Goal: Find specific page/section: Find specific page/section

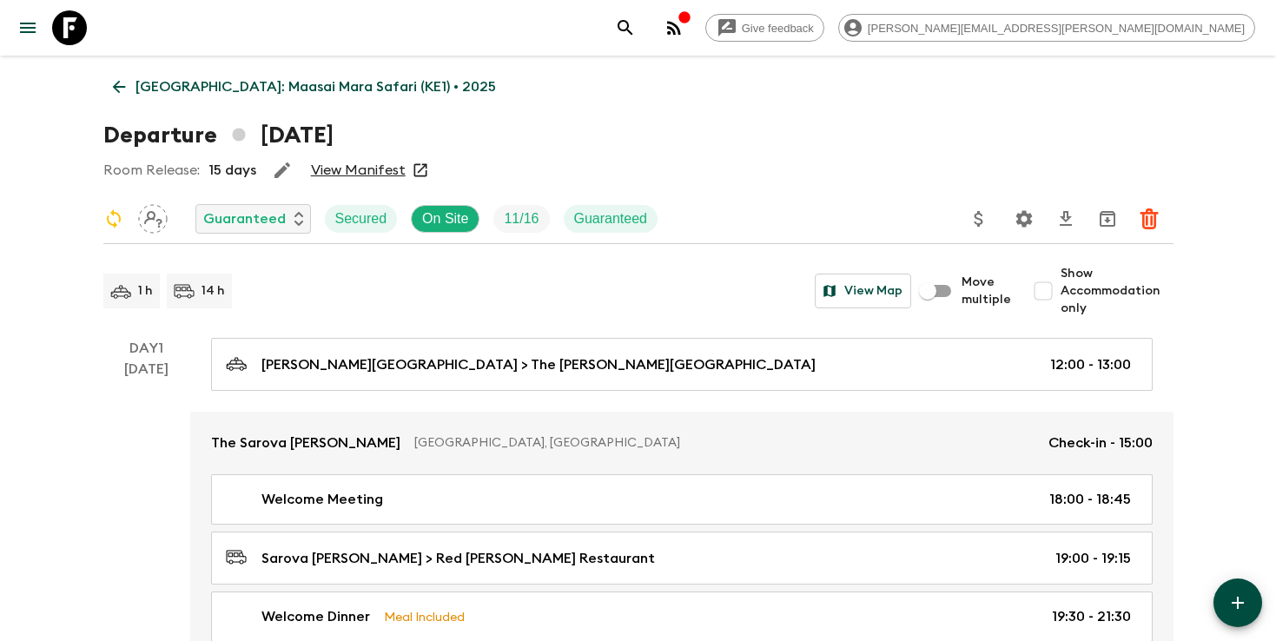
click at [636, 23] on icon "search adventures" at bounding box center [625, 27] width 21 height 21
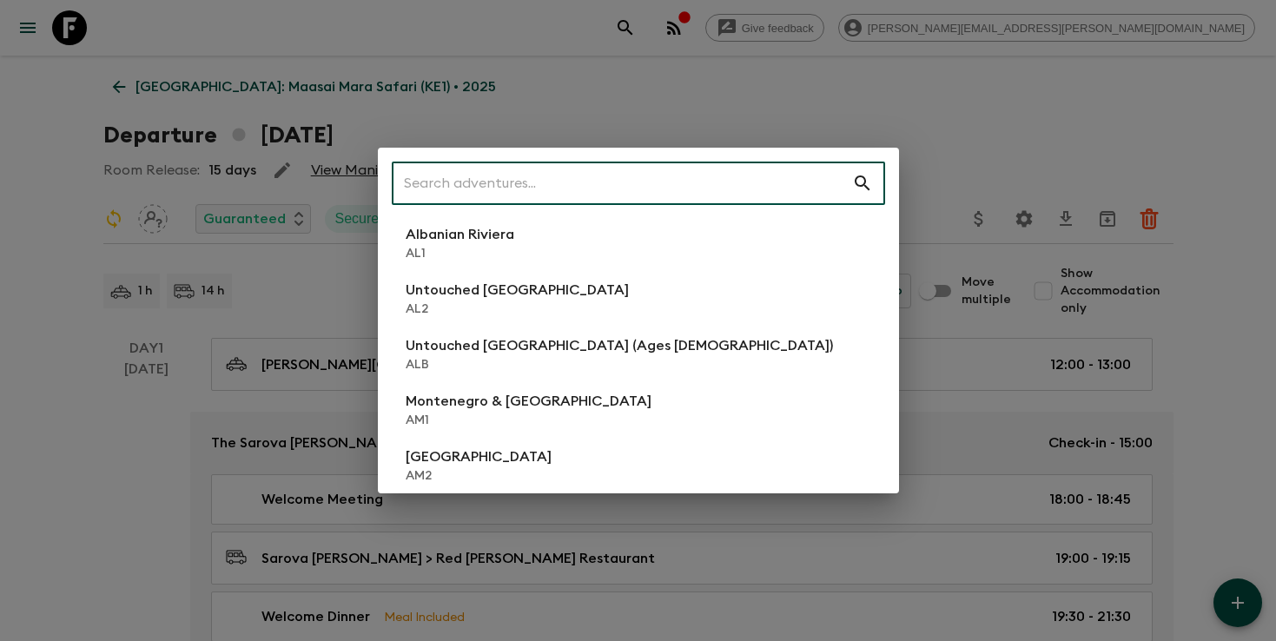
click at [572, 181] on input "text" at bounding box center [622, 183] width 460 height 49
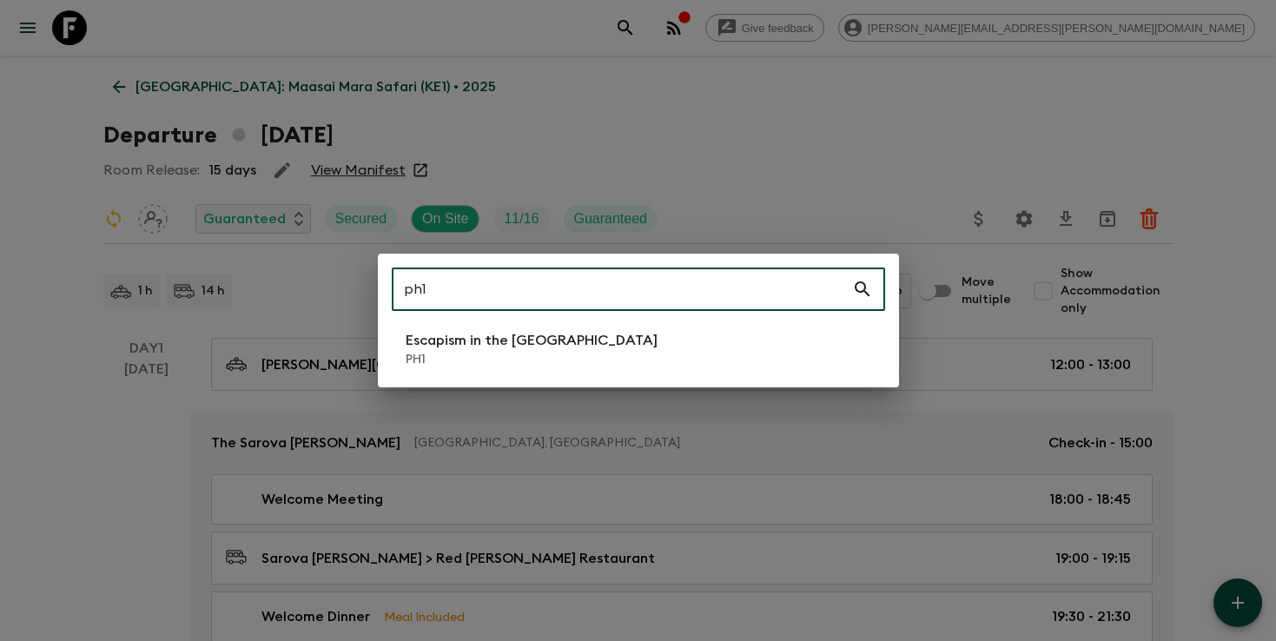
type input "ph1"
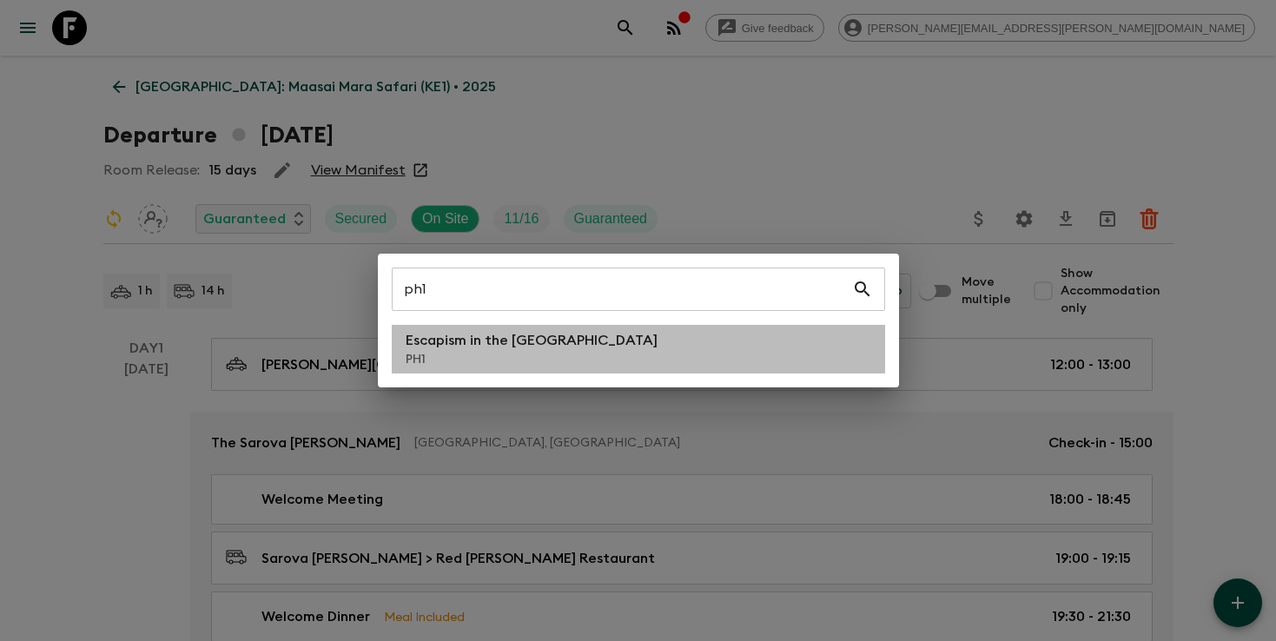
click at [540, 352] on p "PH1" at bounding box center [532, 359] width 252 height 17
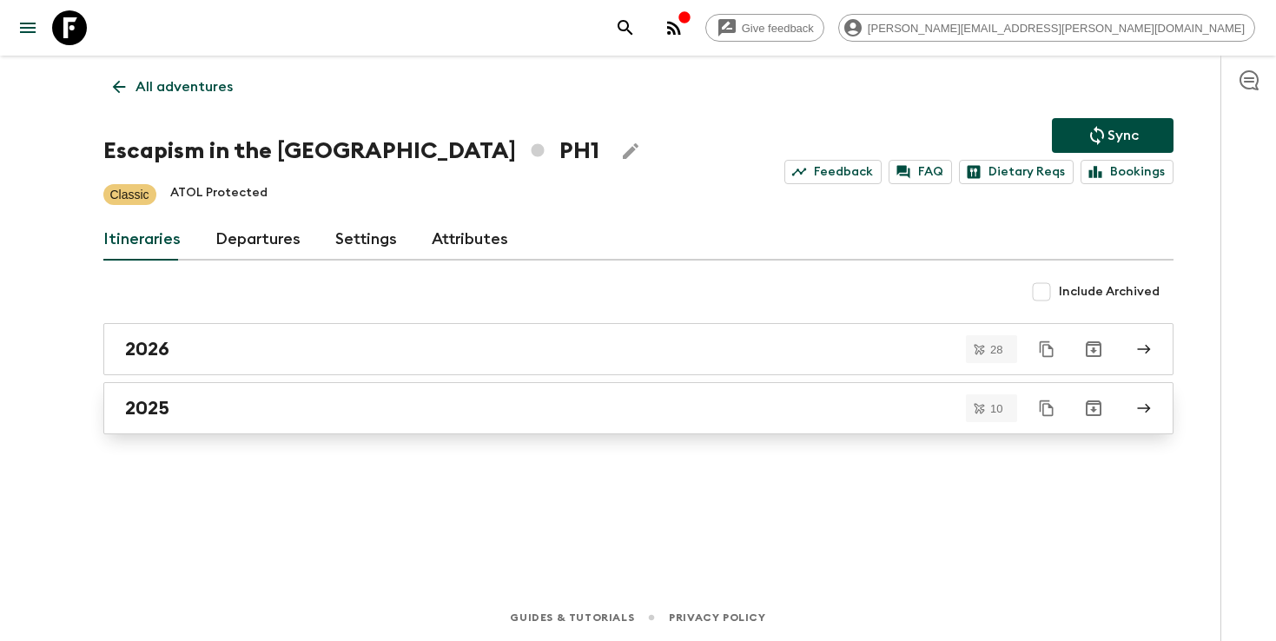
click at [339, 406] on div "2025" at bounding box center [621, 408] width 993 height 23
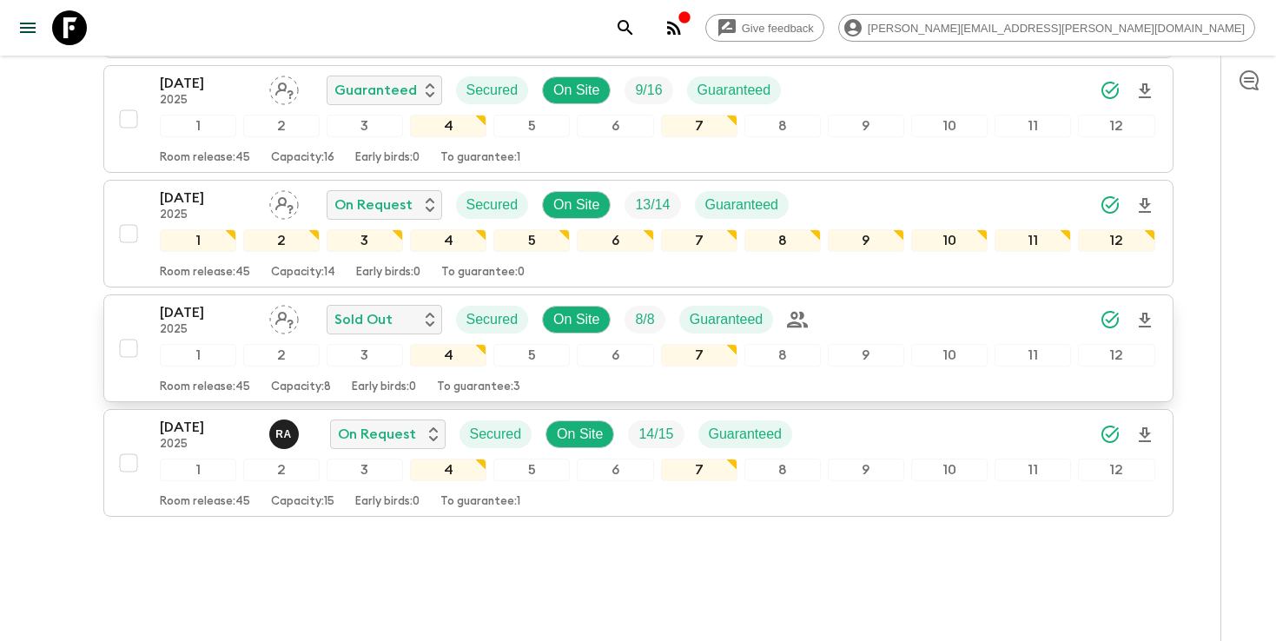
scroll to position [947, 0]
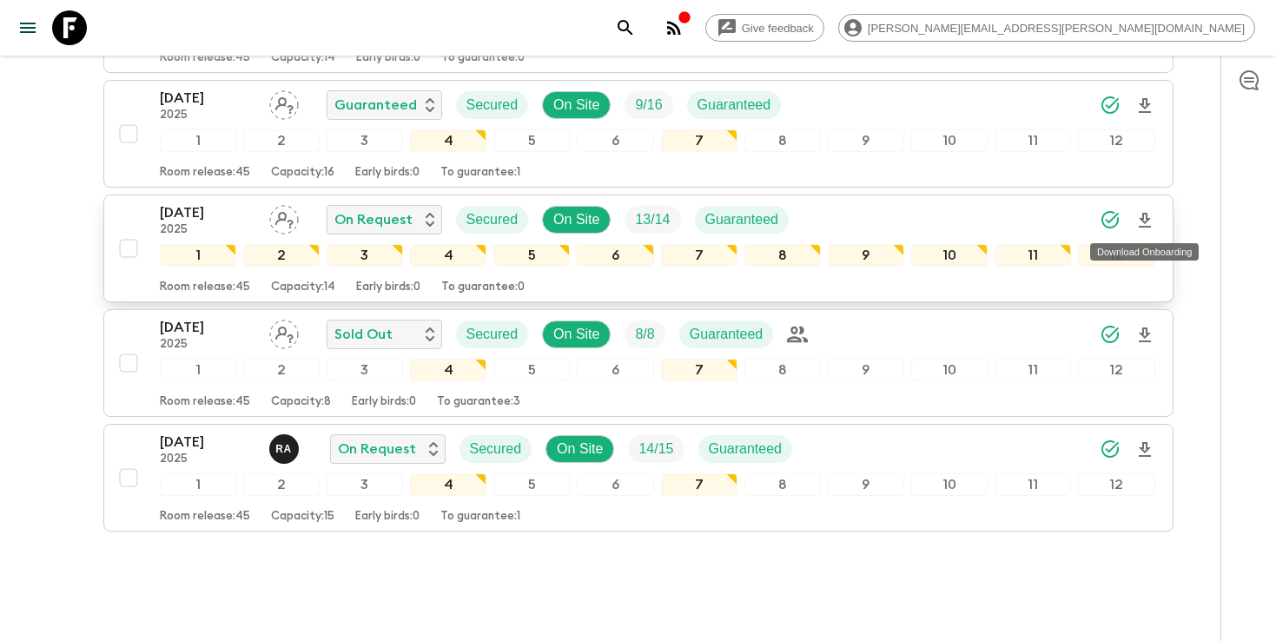
click at [1152, 224] on icon "Download Onboarding" at bounding box center [1144, 220] width 21 height 21
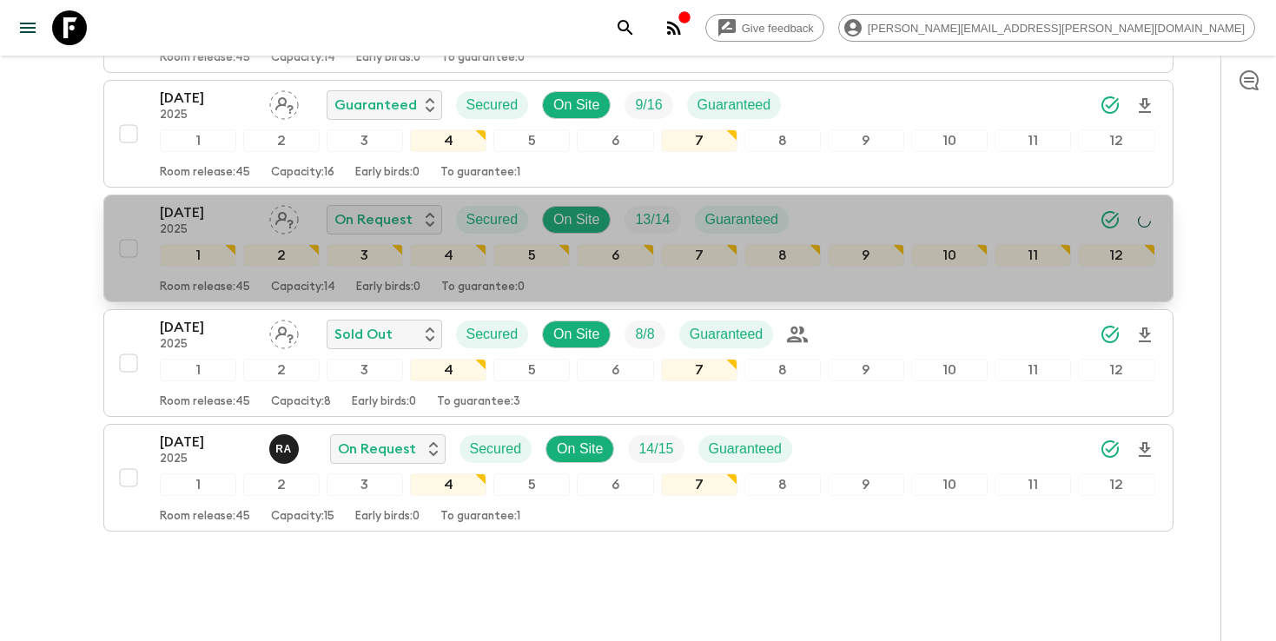
click at [980, 216] on div "[DATE] 2025 On Request Secured On Site 13 / 14 Guaranteed" at bounding box center [657, 219] width 995 height 35
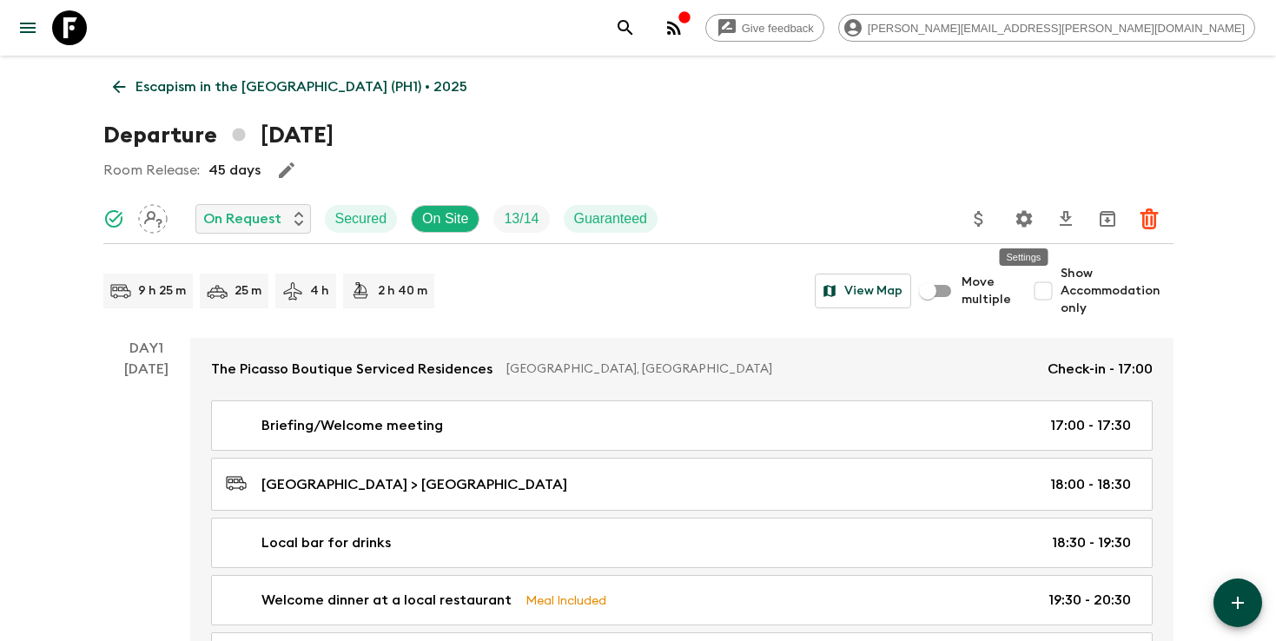
click at [1019, 216] on icon "Settings" at bounding box center [1023, 218] width 17 height 17
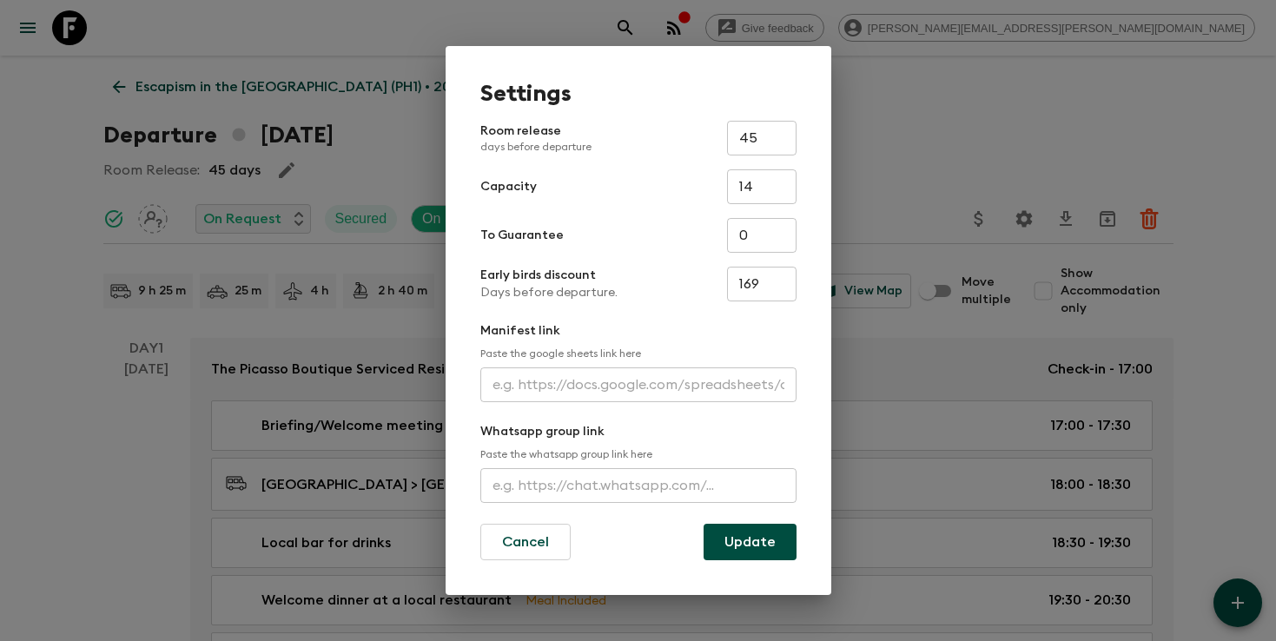
click at [604, 372] on input "text" at bounding box center [638, 384] width 316 height 35
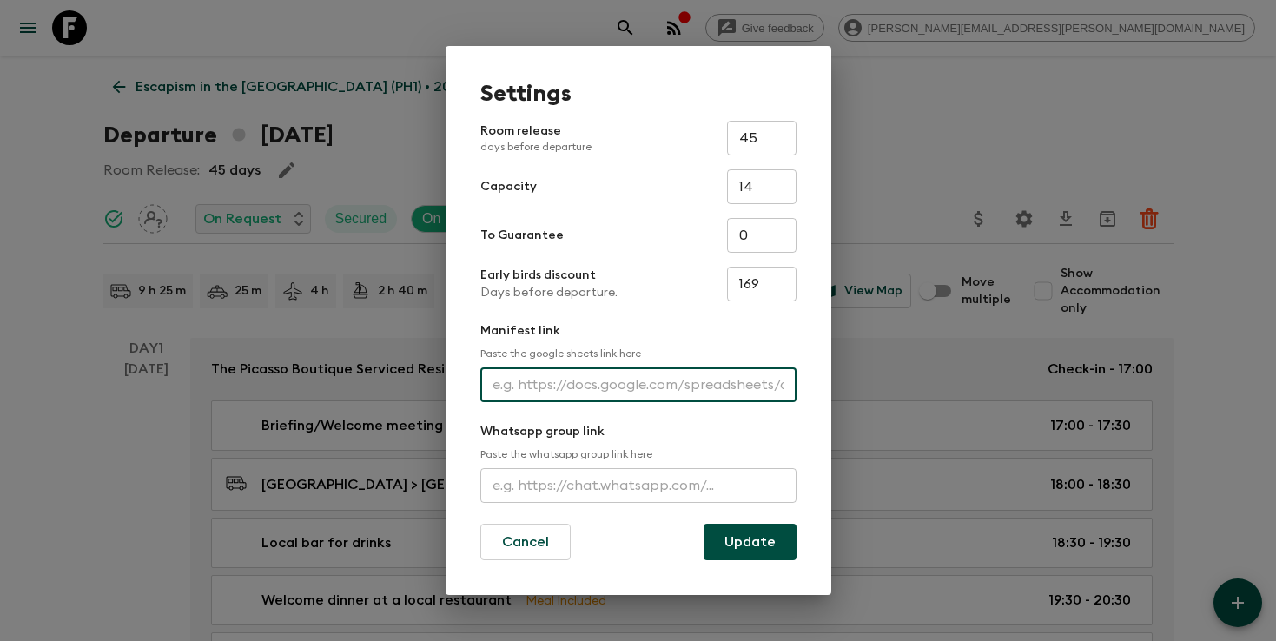
paste input "[URL][DOMAIN_NAME]"
type input "[URL][DOMAIN_NAME]"
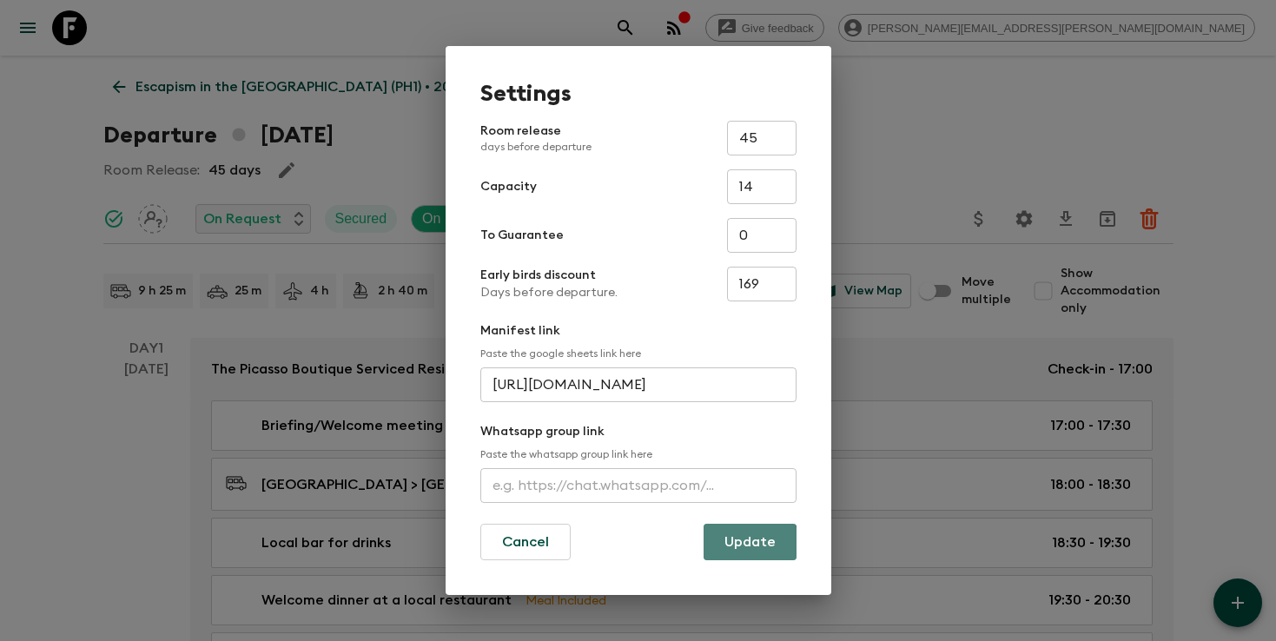
click at [739, 545] on button "Update" at bounding box center [749, 542] width 93 height 36
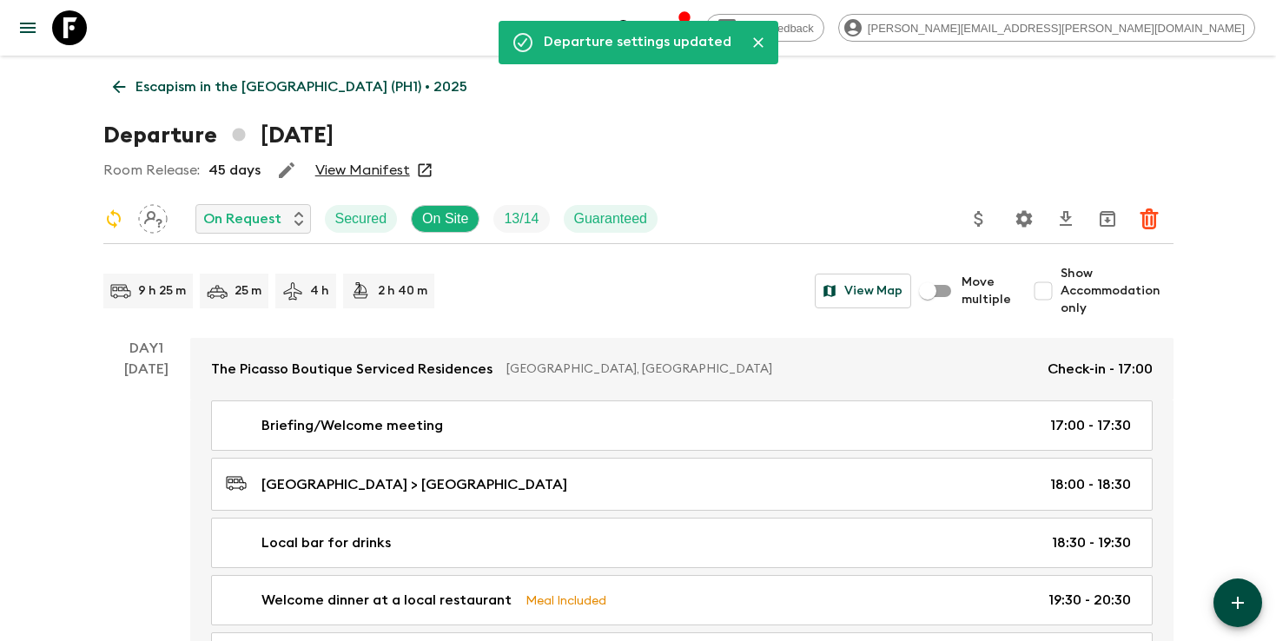
click at [636, 25] on icon "search adventures" at bounding box center [625, 27] width 21 height 21
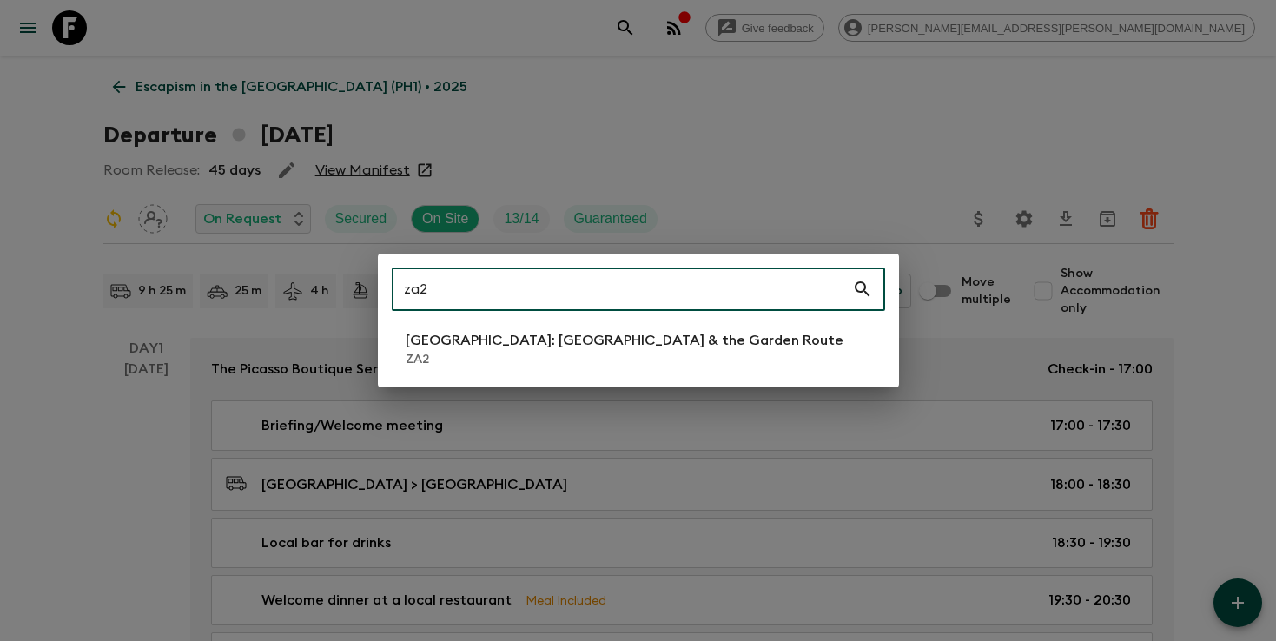
type input "za2"
click at [549, 342] on p "[GEOGRAPHIC_DATA]: [GEOGRAPHIC_DATA] & the Garden Route" at bounding box center [625, 340] width 438 height 21
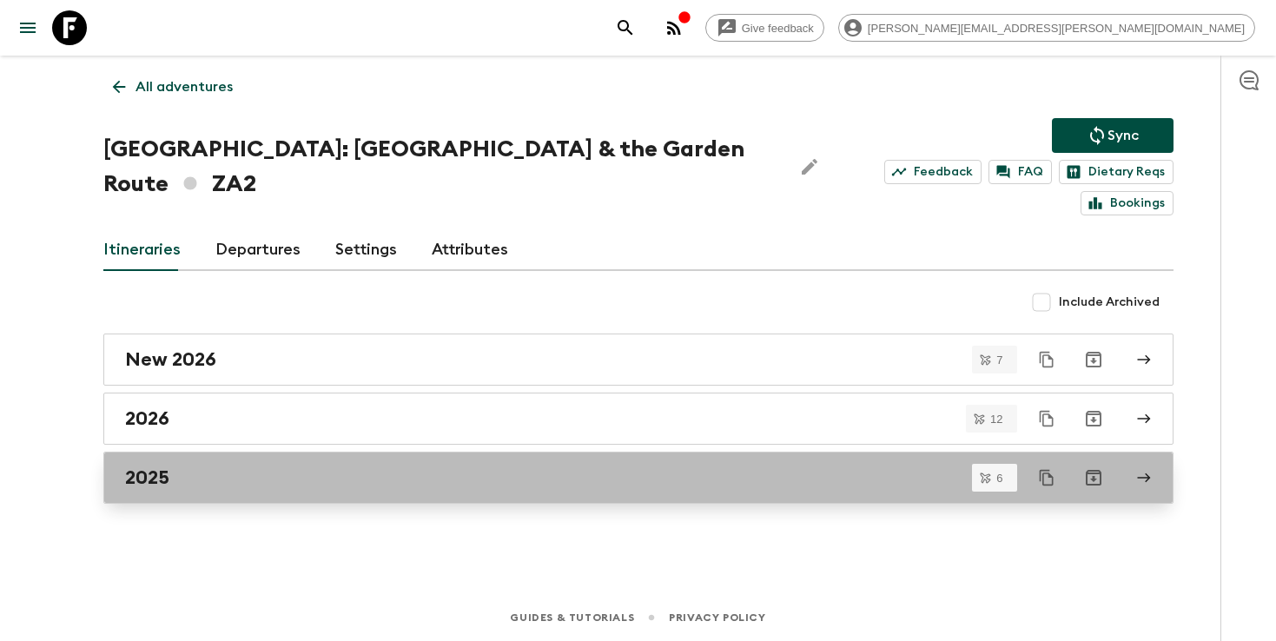
click at [309, 466] on div "2025" at bounding box center [621, 477] width 993 height 23
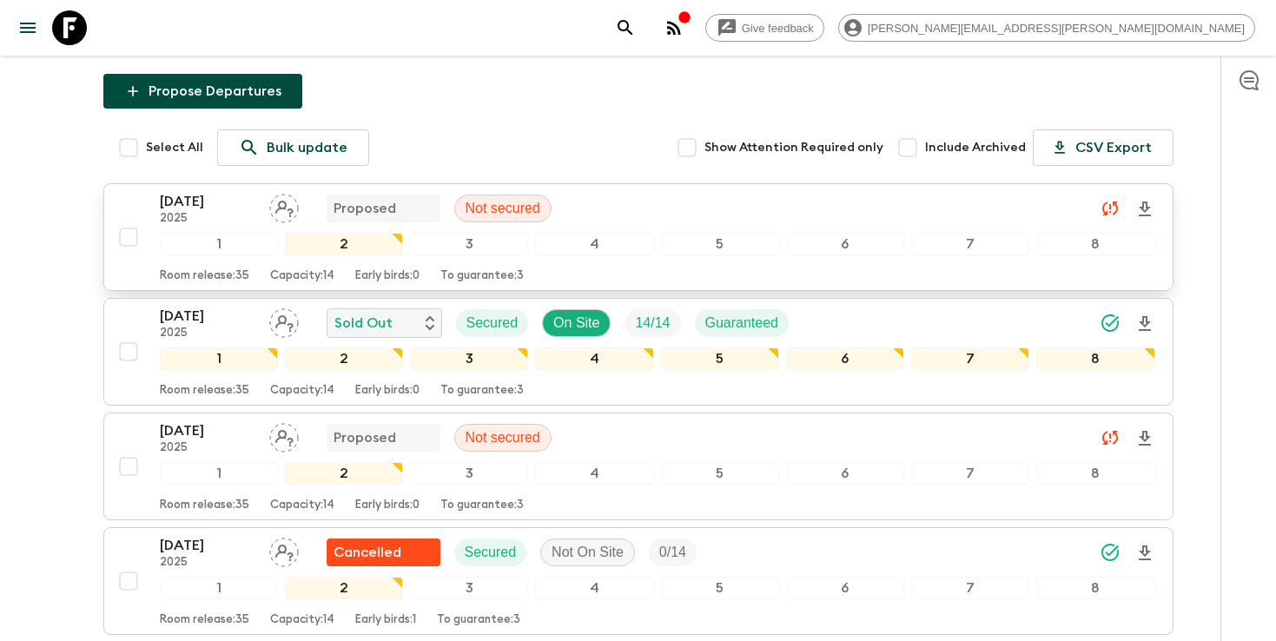
scroll to position [210, 0]
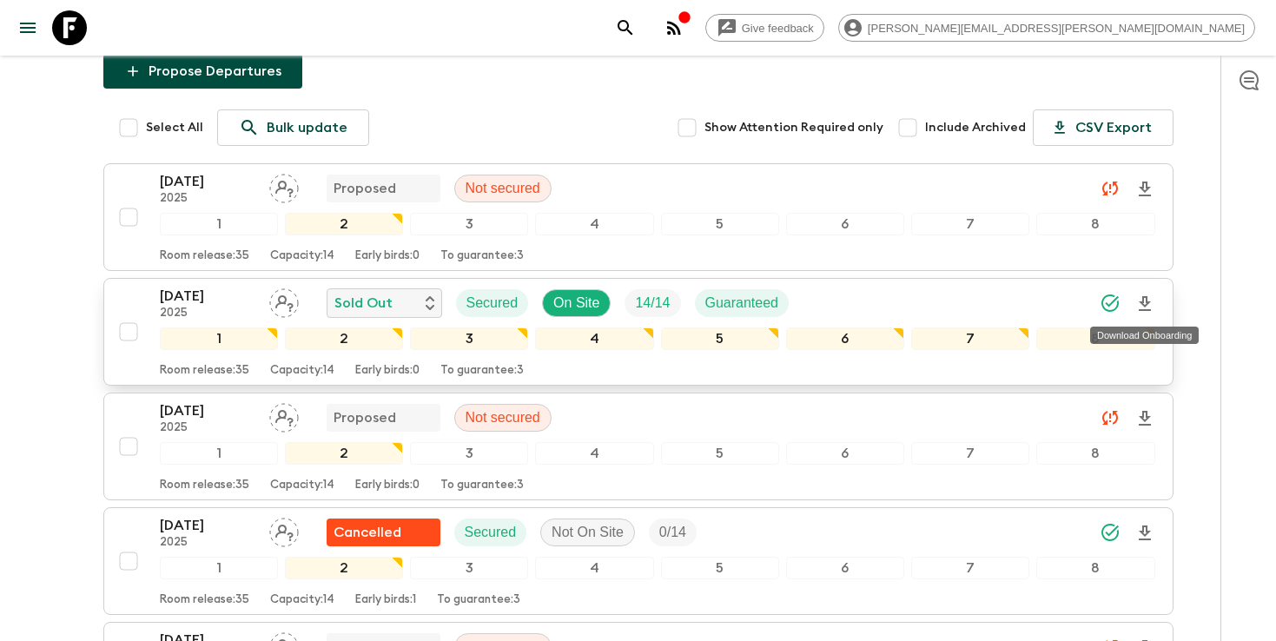
click at [1144, 306] on icon "Download Onboarding" at bounding box center [1145, 303] width 12 height 15
click at [636, 29] on icon "search adventures" at bounding box center [625, 27] width 21 height 21
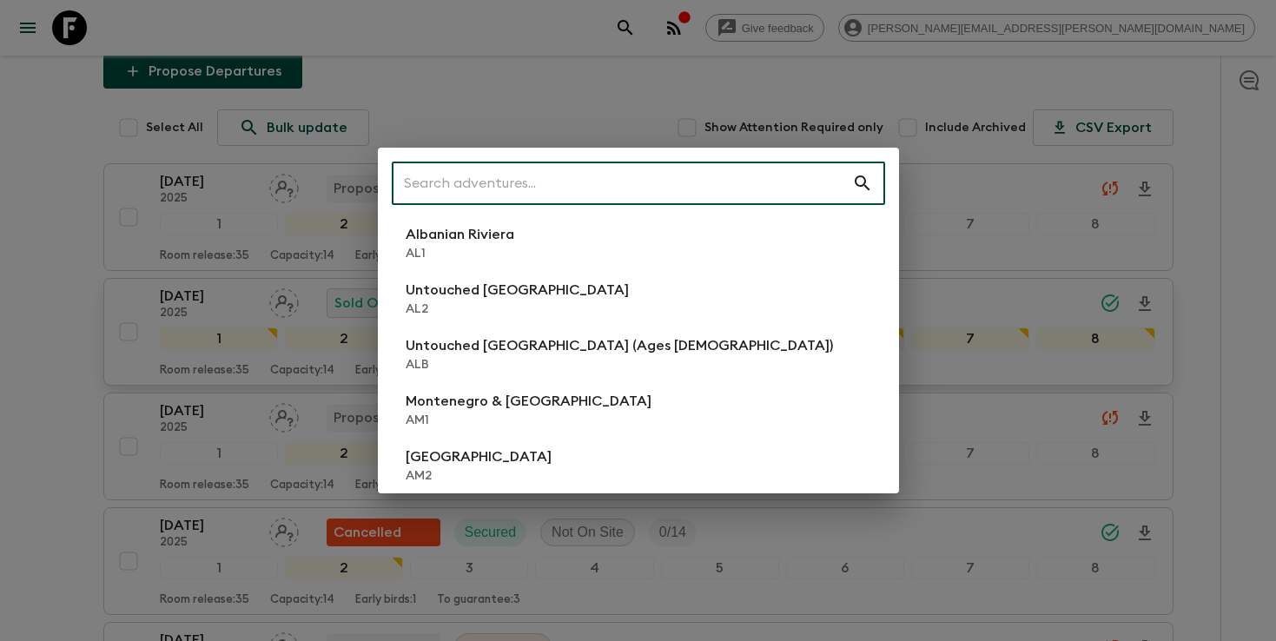
click at [684, 179] on input "text" at bounding box center [622, 183] width 460 height 49
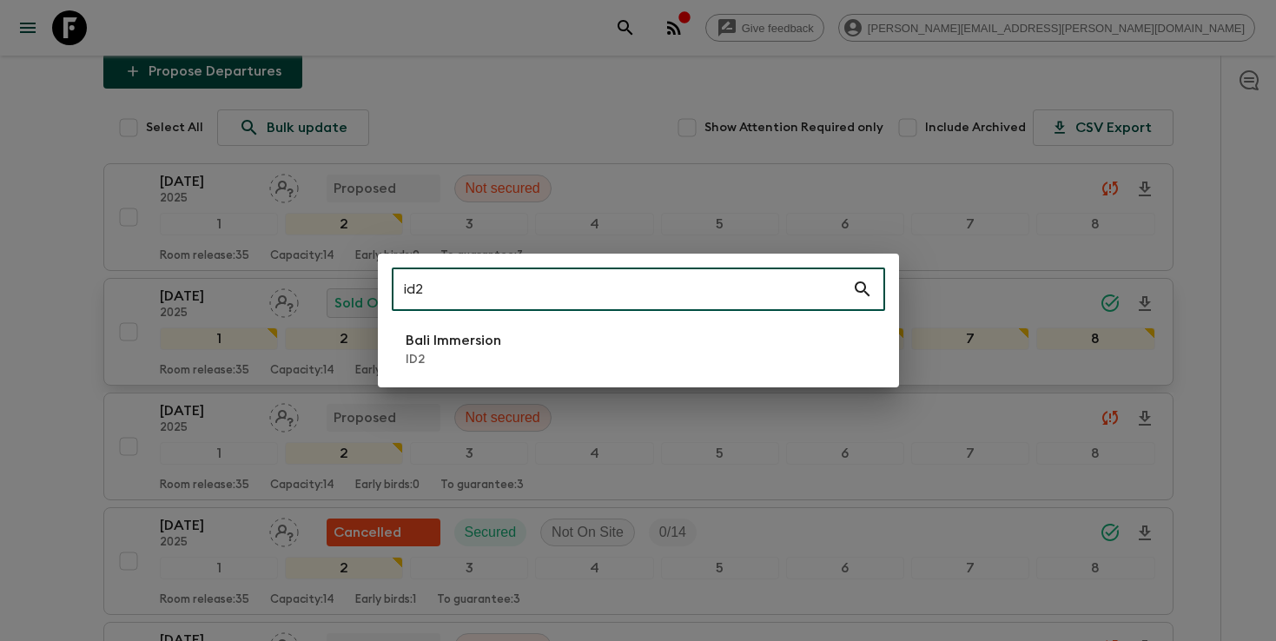
type input "id2"
click at [538, 334] on li "Bali Immersion ID2" at bounding box center [638, 349] width 493 height 49
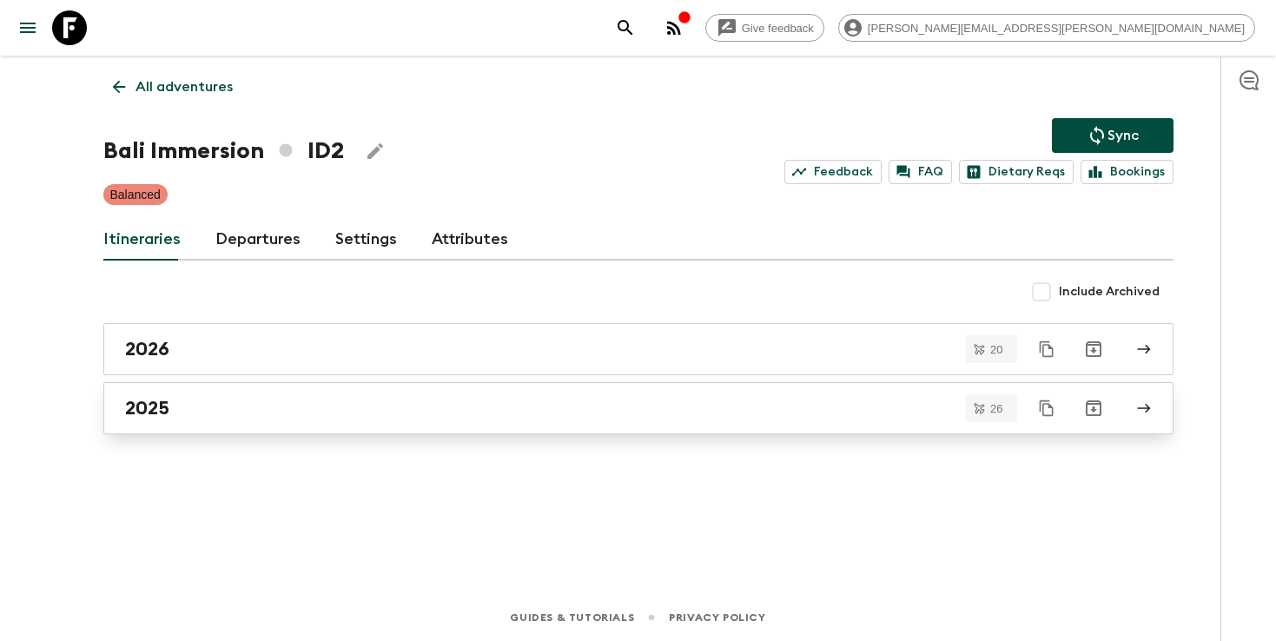
click at [332, 404] on div "2025" at bounding box center [621, 408] width 993 height 23
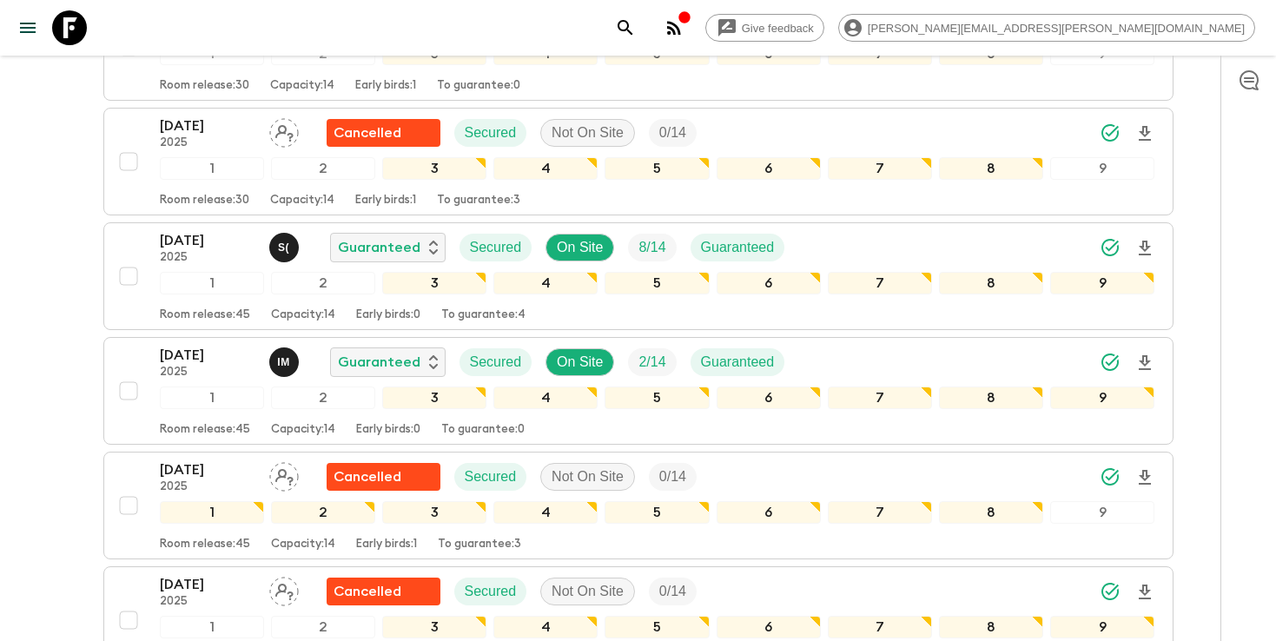
scroll to position [1838, 0]
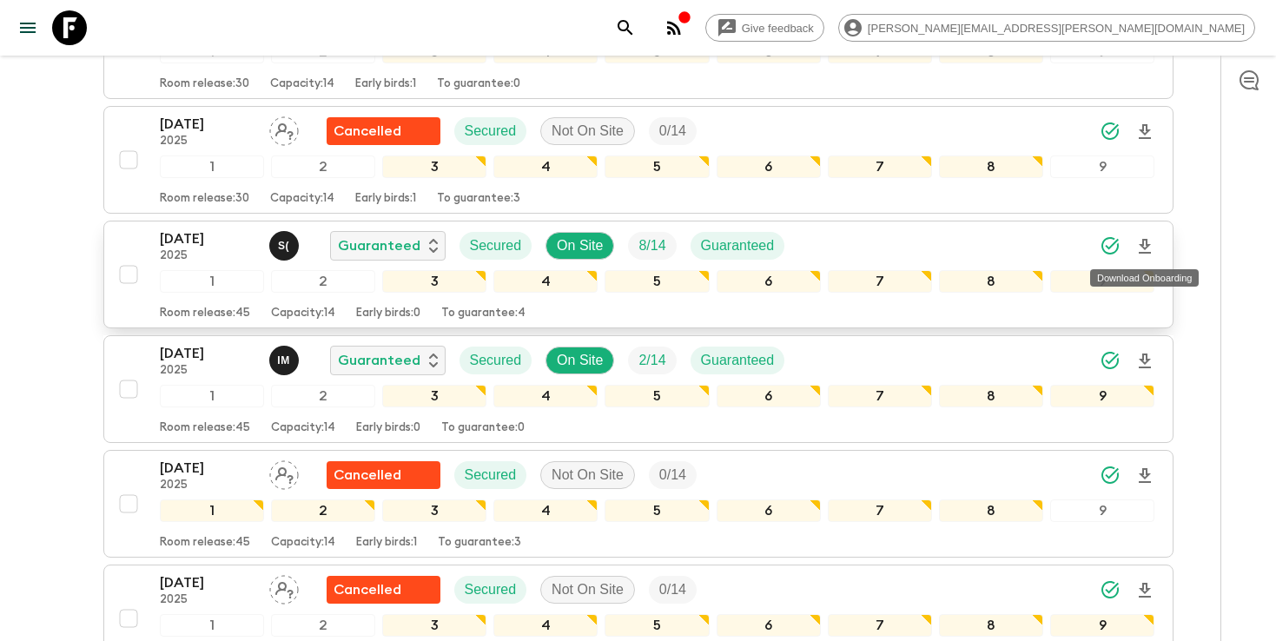
click at [1143, 249] on icon "Download Onboarding" at bounding box center [1144, 246] width 21 height 21
click at [636, 31] on icon "search adventures" at bounding box center [625, 27] width 21 height 21
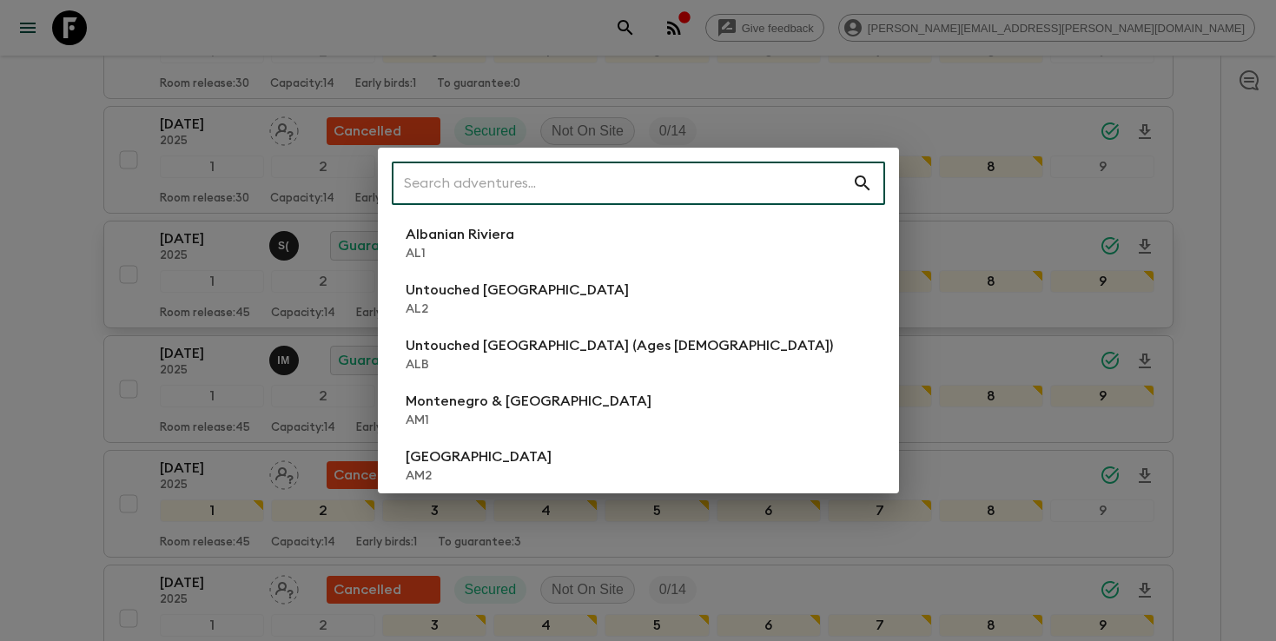
click at [743, 182] on input "text" at bounding box center [622, 183] width 460 height 49
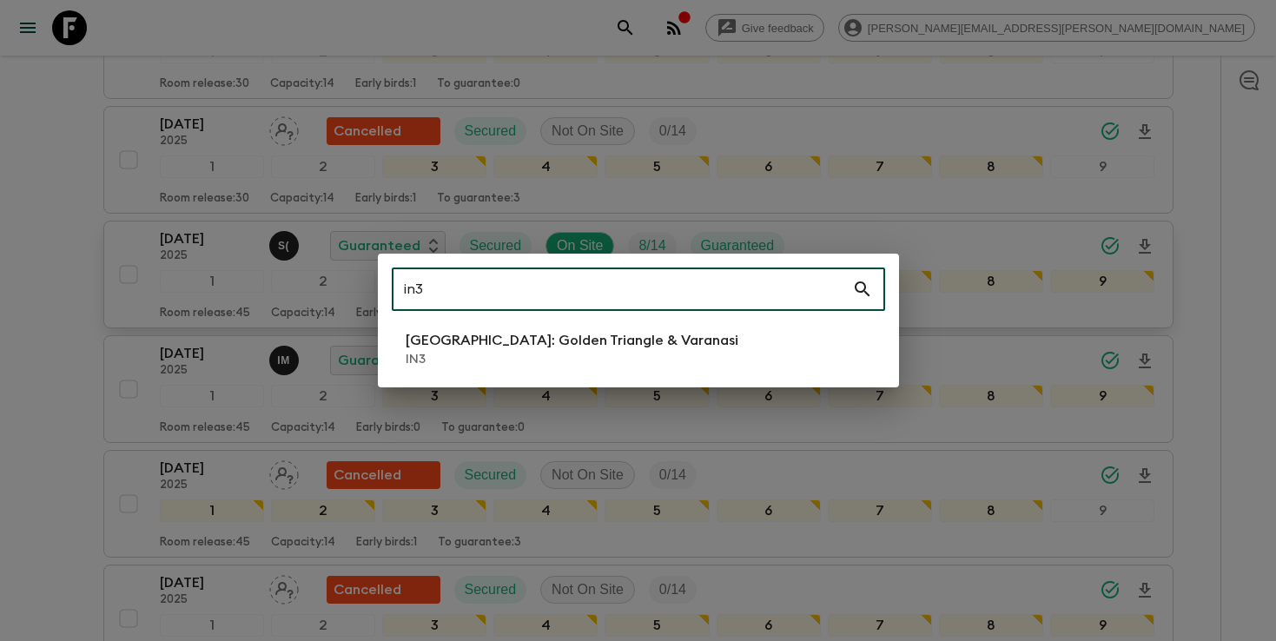
type input "in3"
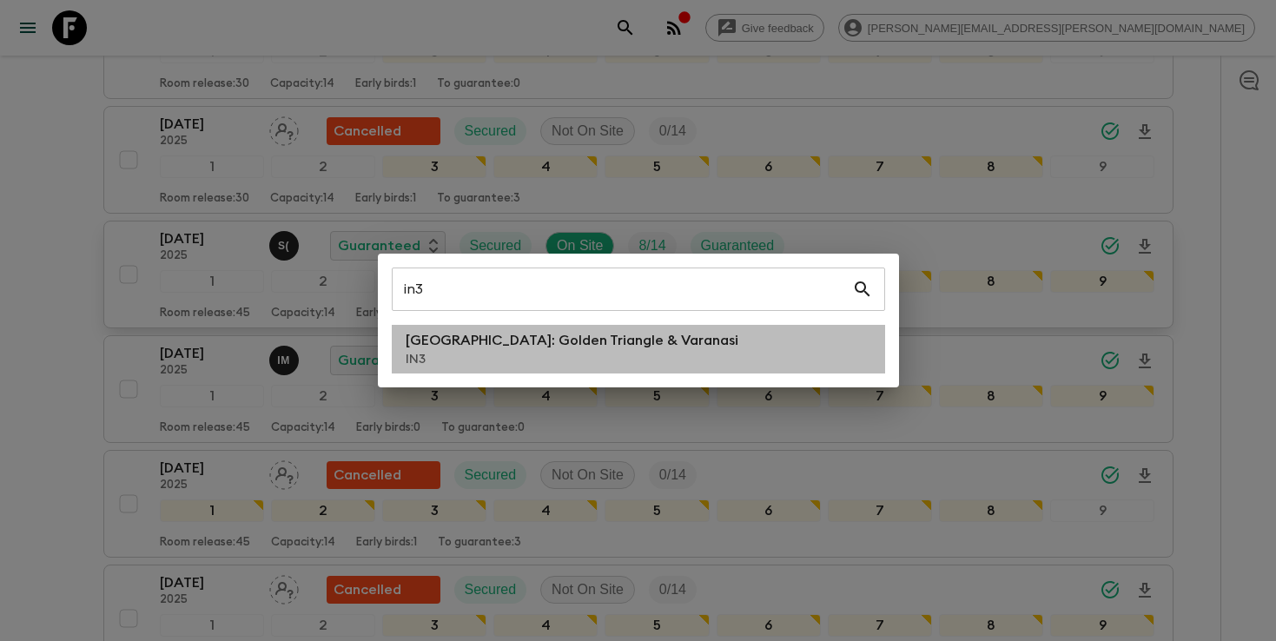
click at [621, 348] on p "[GEOGRAPHIC_DATA]: Golden Triangle & Varanasi" at bounding box center [572, 340] width 333 height 21
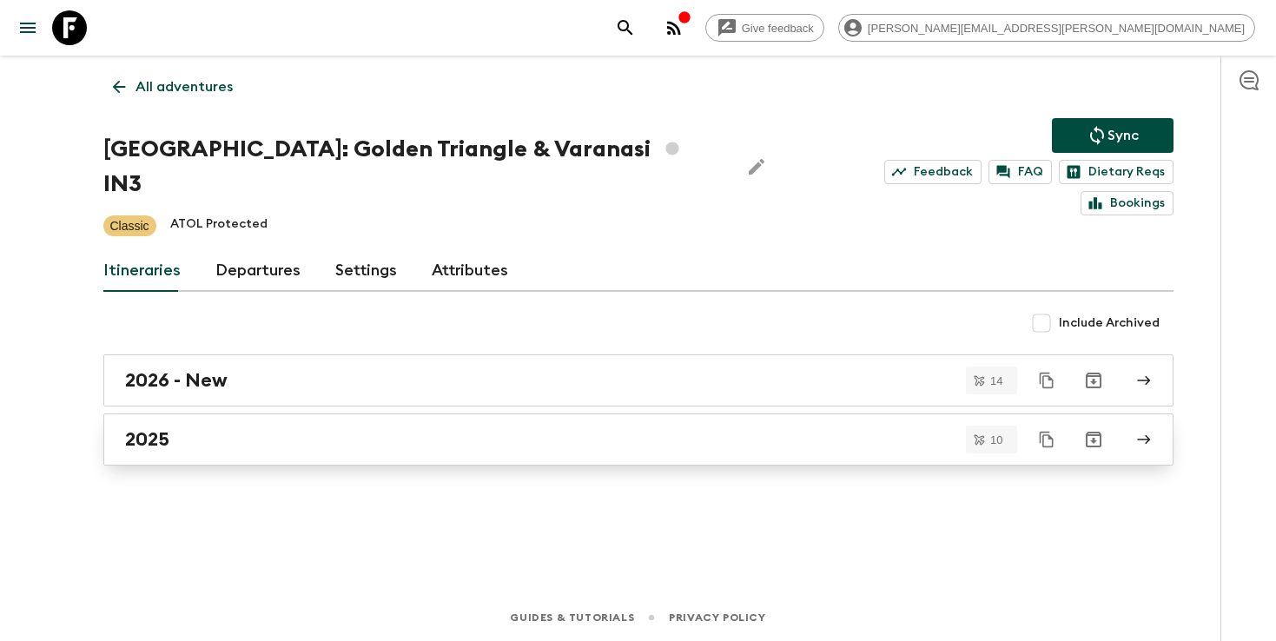
click at [540, 422] on link "2025" at bounding box center [638, 439] width 1070 height 52
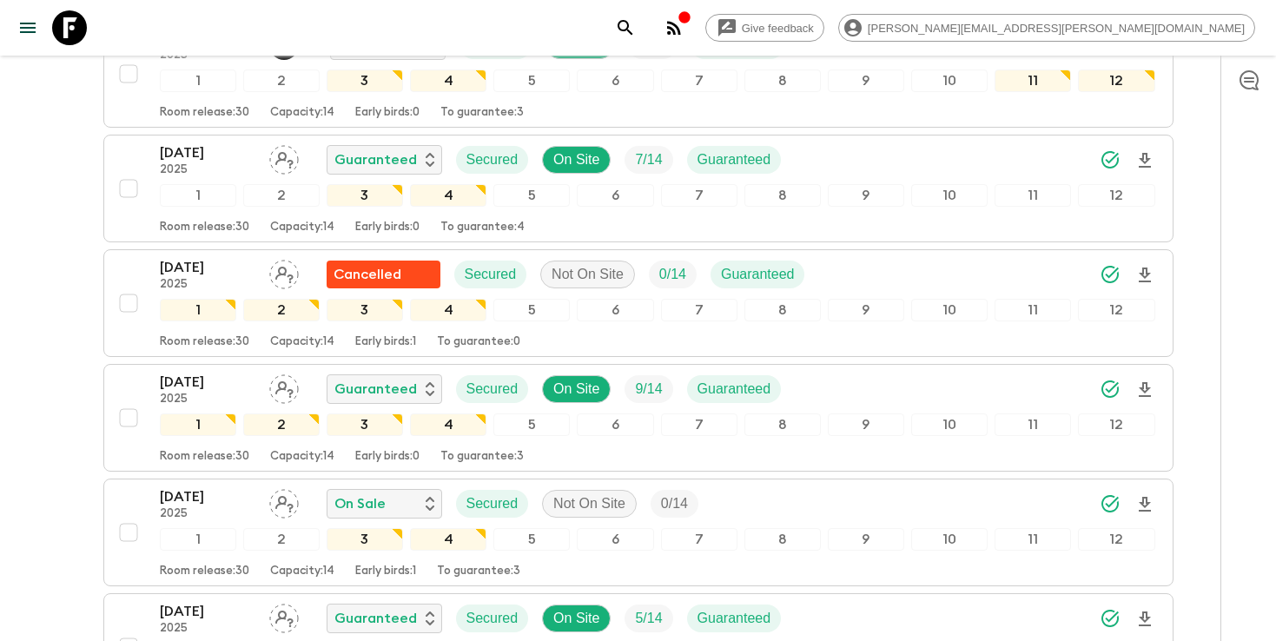
scroll to position [361, 0]
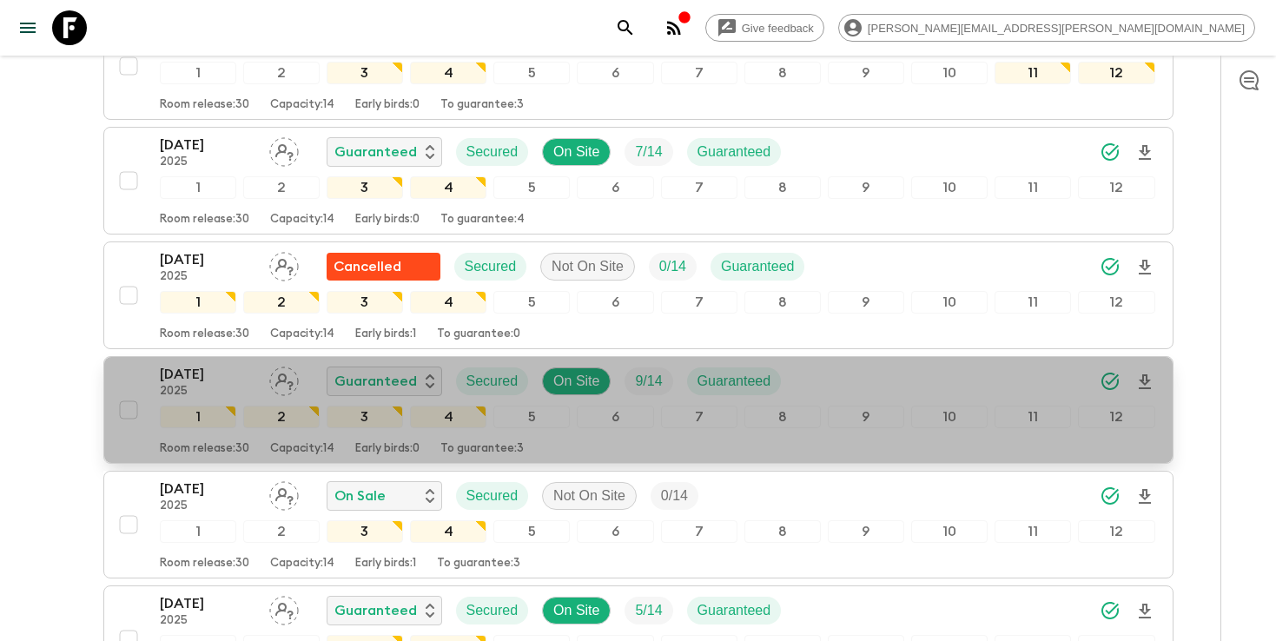
click at [919, 364] on div "[DATE] 2025 Guaranteed Secured On Site 9 / 14 Guaranteed" at bounding box center [657, 381] width 995 height 35
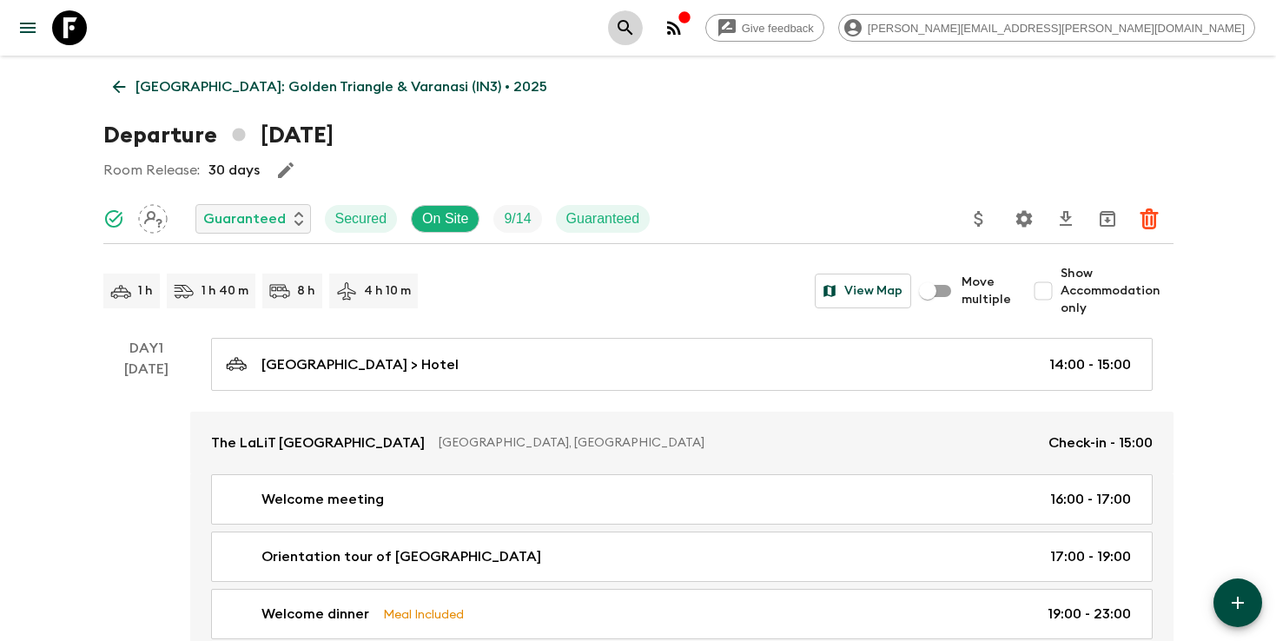
click at [636, 29] on icon "search adventures" at bounding box center [625, 27] width 21 height 21
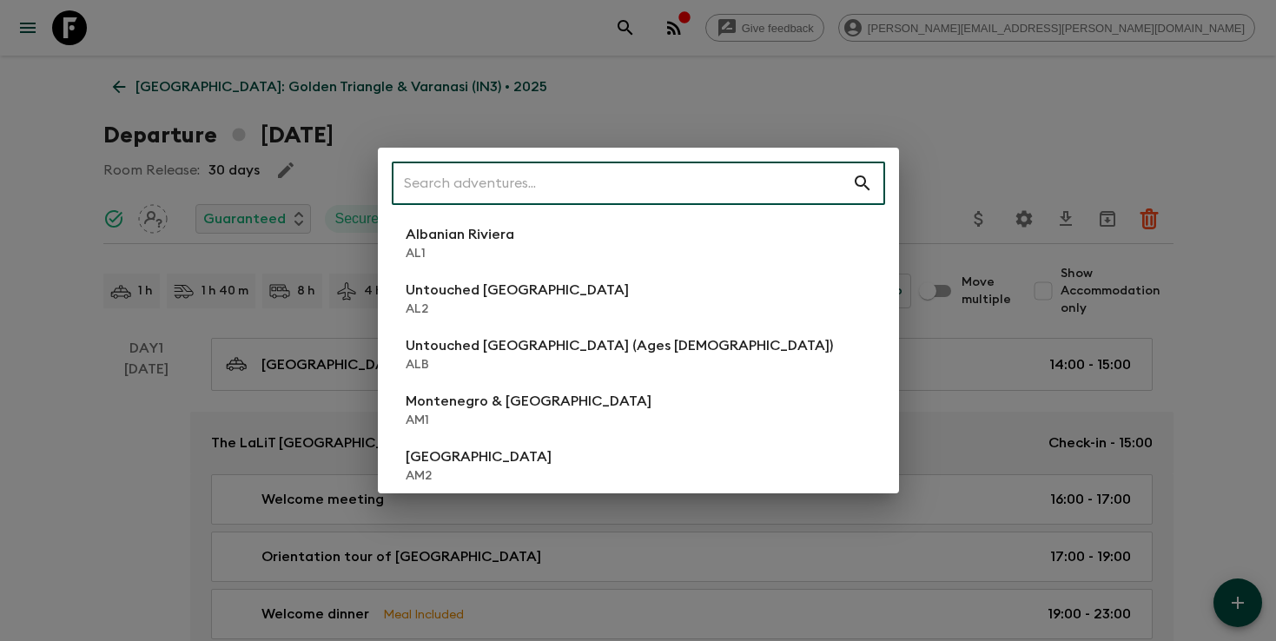
click at [676, 177] on input "text" at bounding box center [622, 183] width 460 height 49
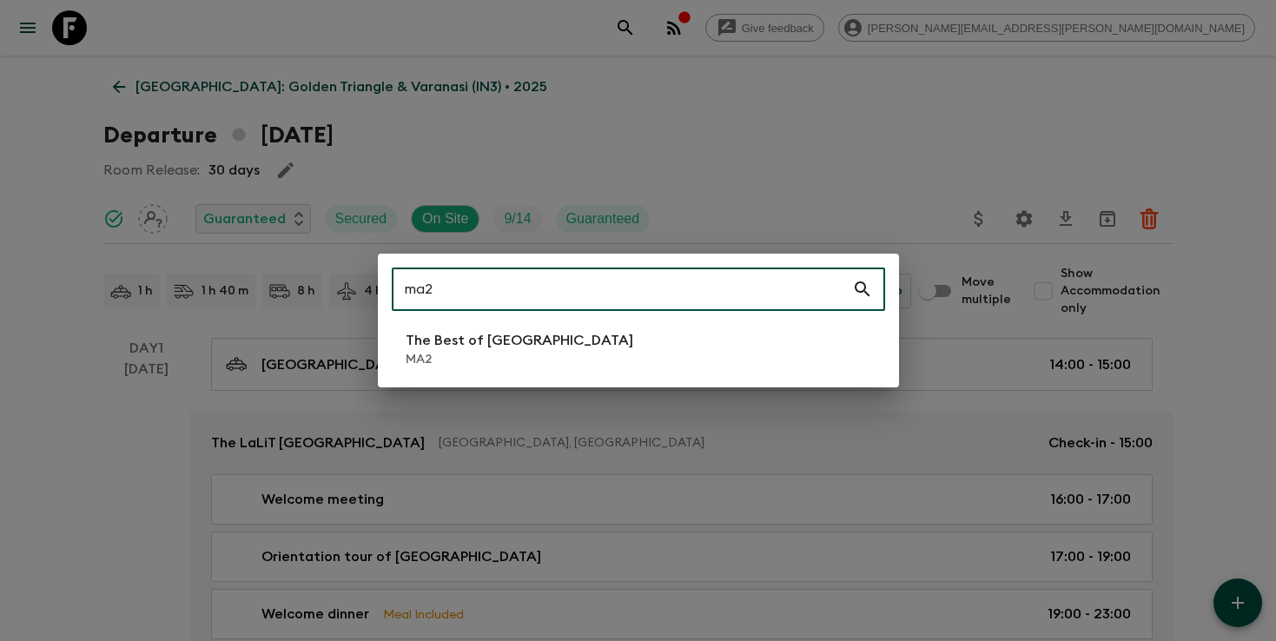
type input "ma2"
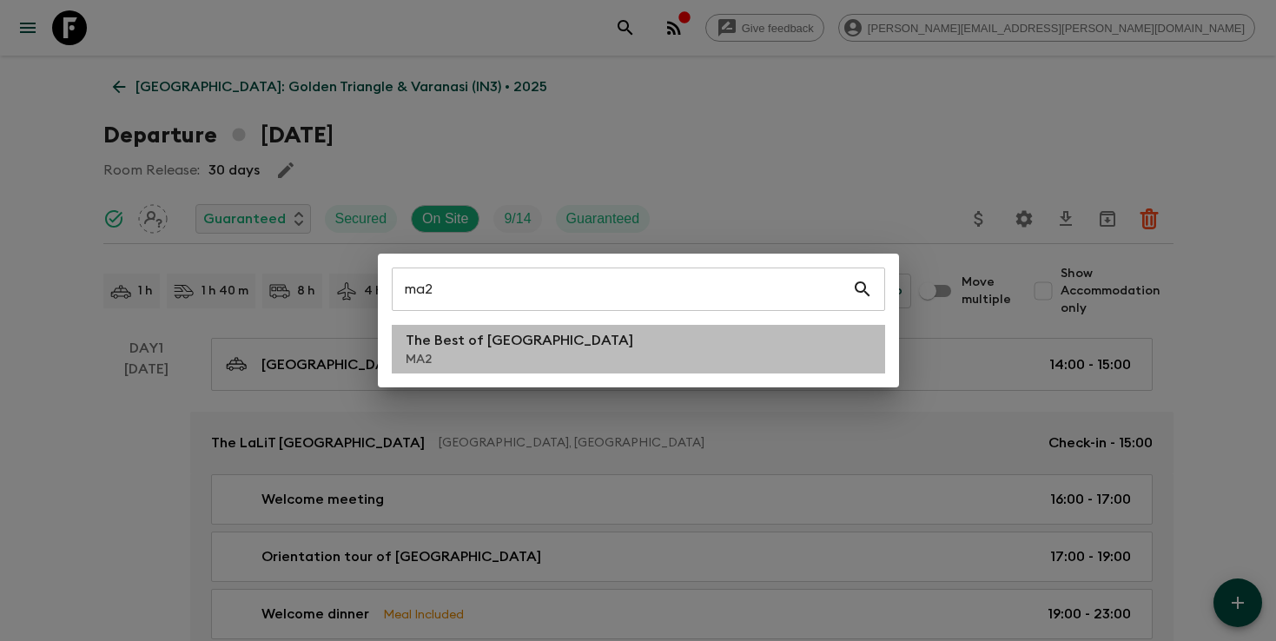
click at [580, 357] on li "The Best of [GEOGRAPHIC_DATA] MA2" at bounding box center [638, 349] width 493 height 49
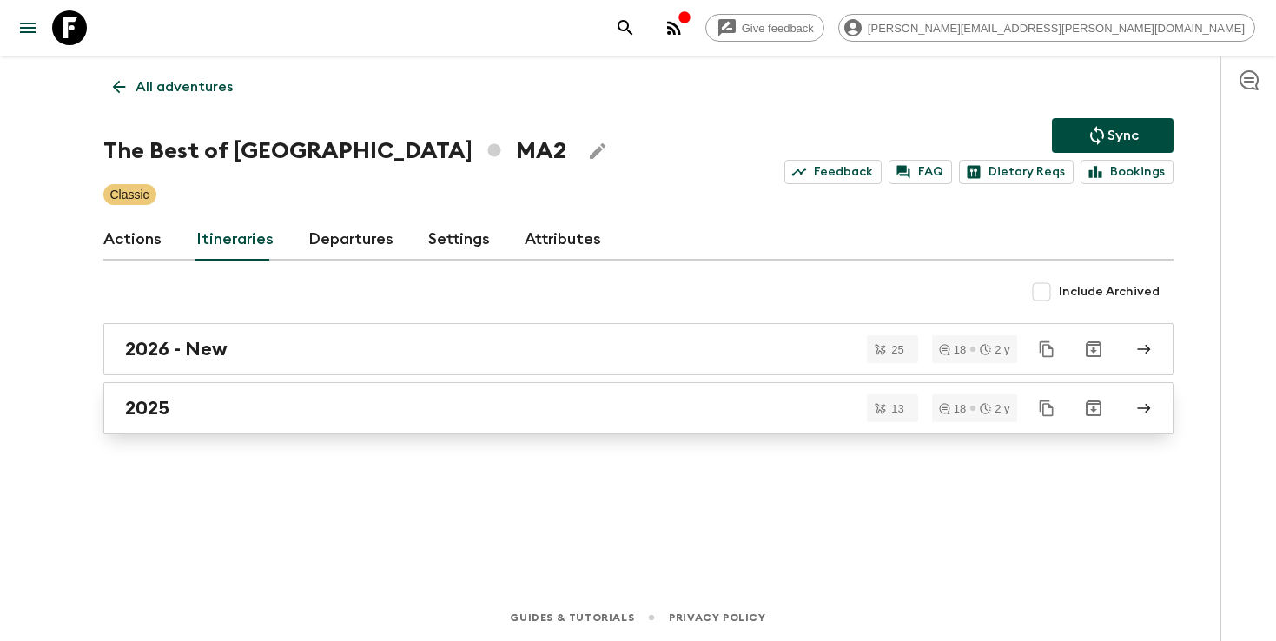
click at [237, 422] on link "2025" at bounding box center [638, 408] width 1070 height 52
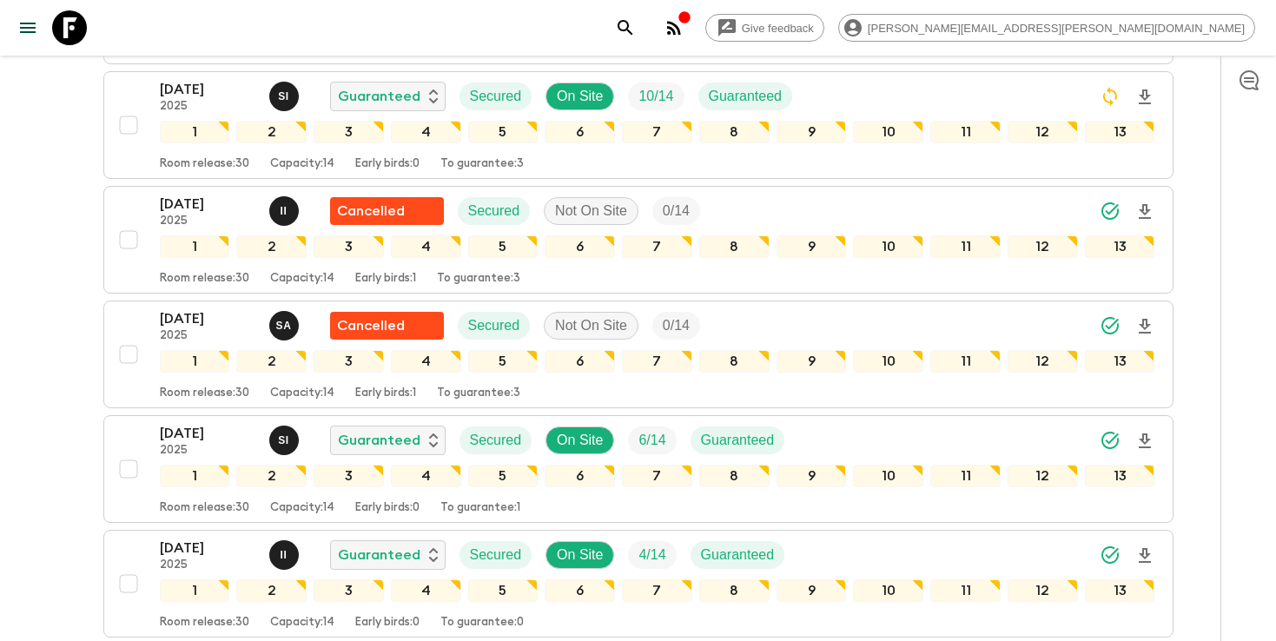
scroll to position [992, 0]
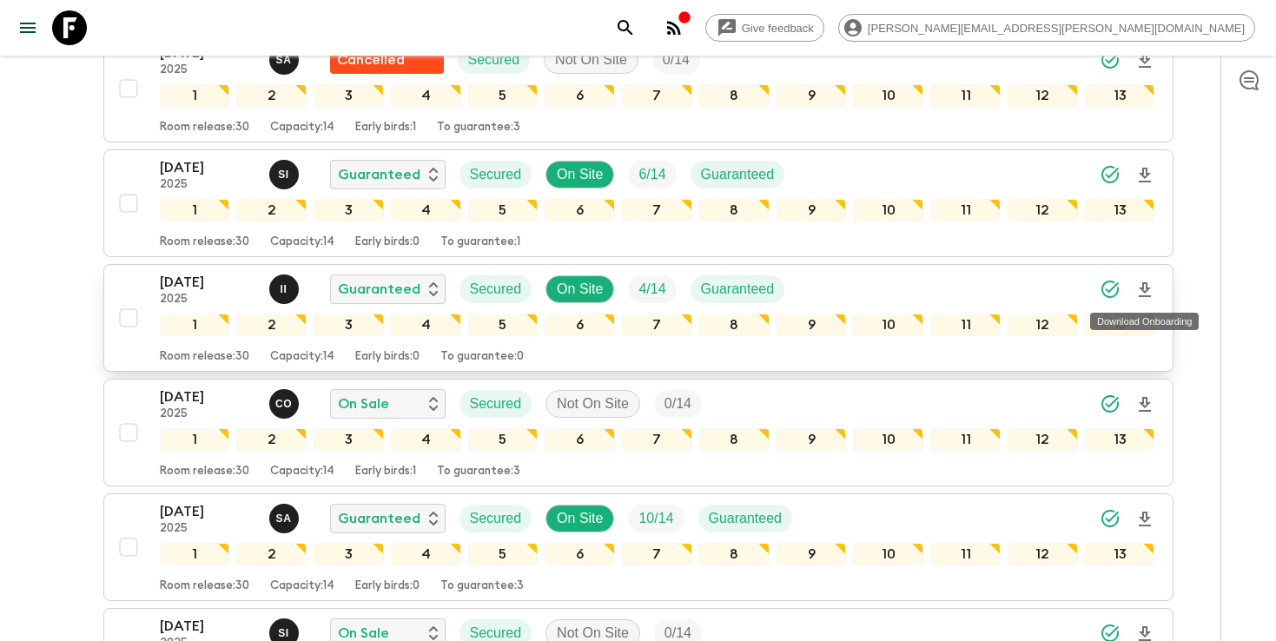
click at [1141, 291] on icon "Download Onboarding" at bounding box center [1144, 290] width 21 height 21
click at [824, 294] on div "[DATE] 2025 I I Guaranteed Secured On Site 4 / 14 Guaranteed" at bounding box center [657, 289] width 995 height 35
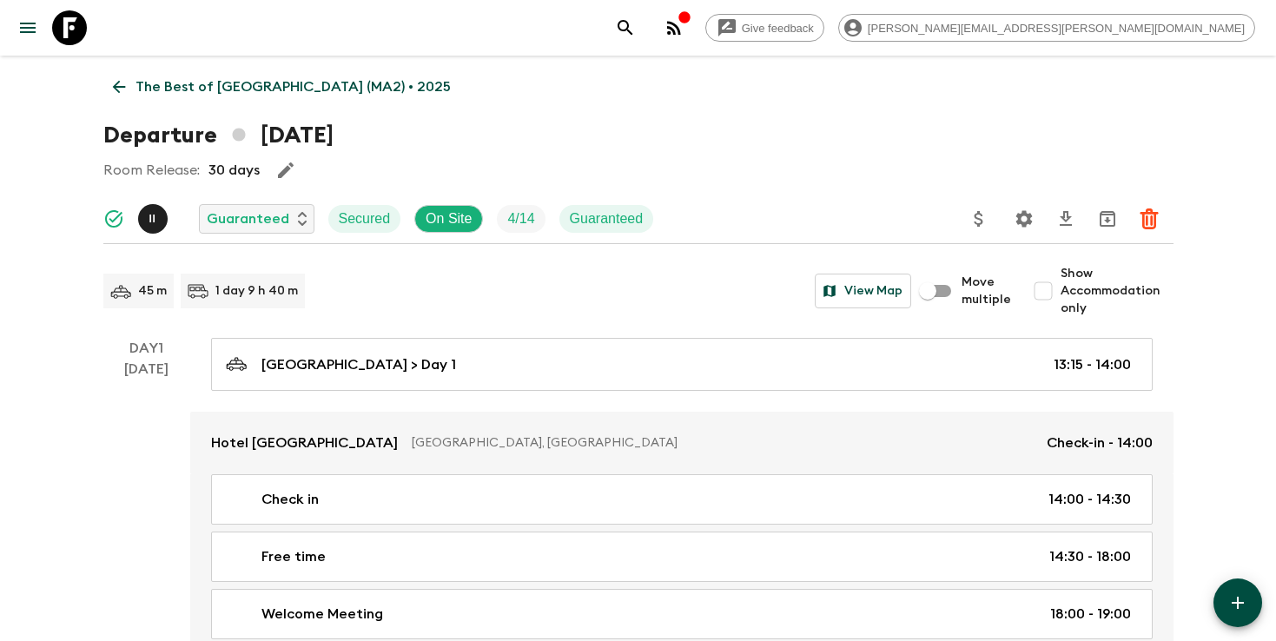
click at [636, 35] on icon "search adventures" at bounding box center [625, 27] width 21 height 21
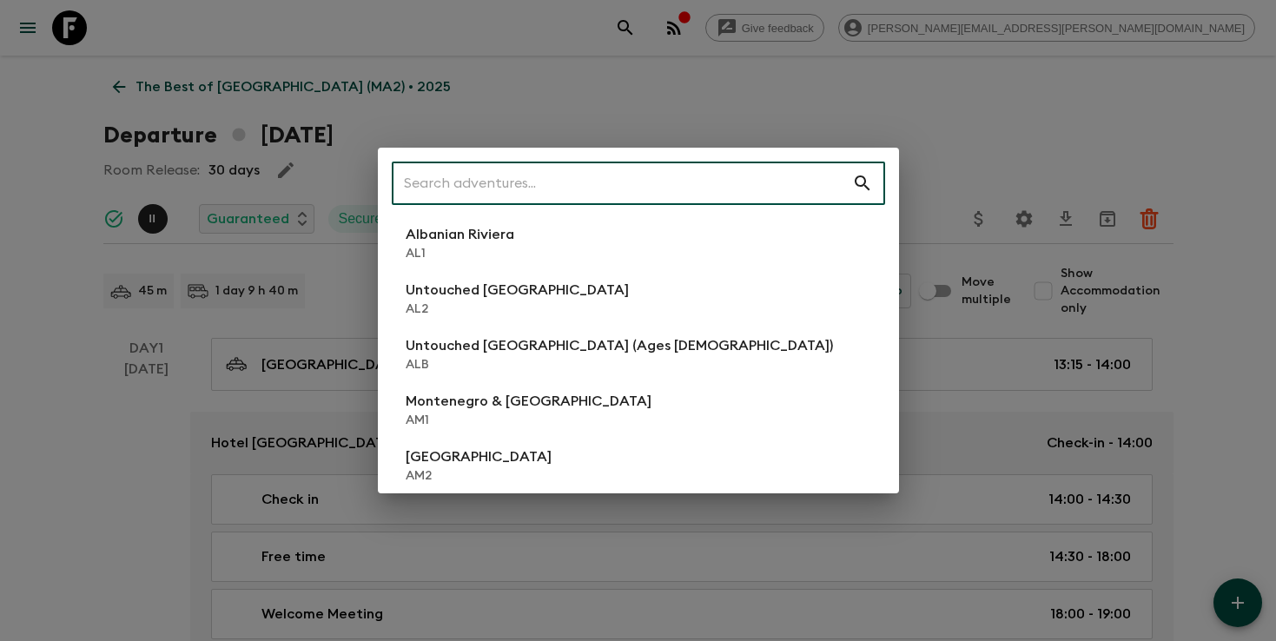
click at [627, 187] on input "text" at bounding box center [622, 183] width 460 height 49
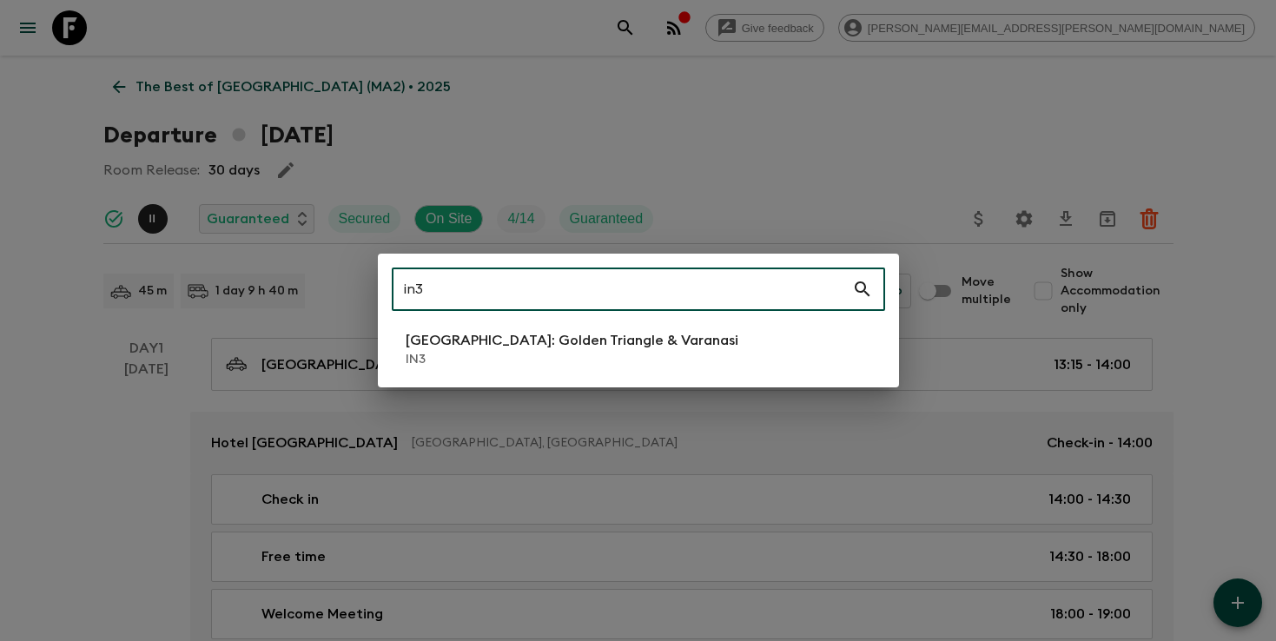
type input "in3"
click at [510, 365] on p "IN3" at bounding box center [572, 359] width 333 height 17
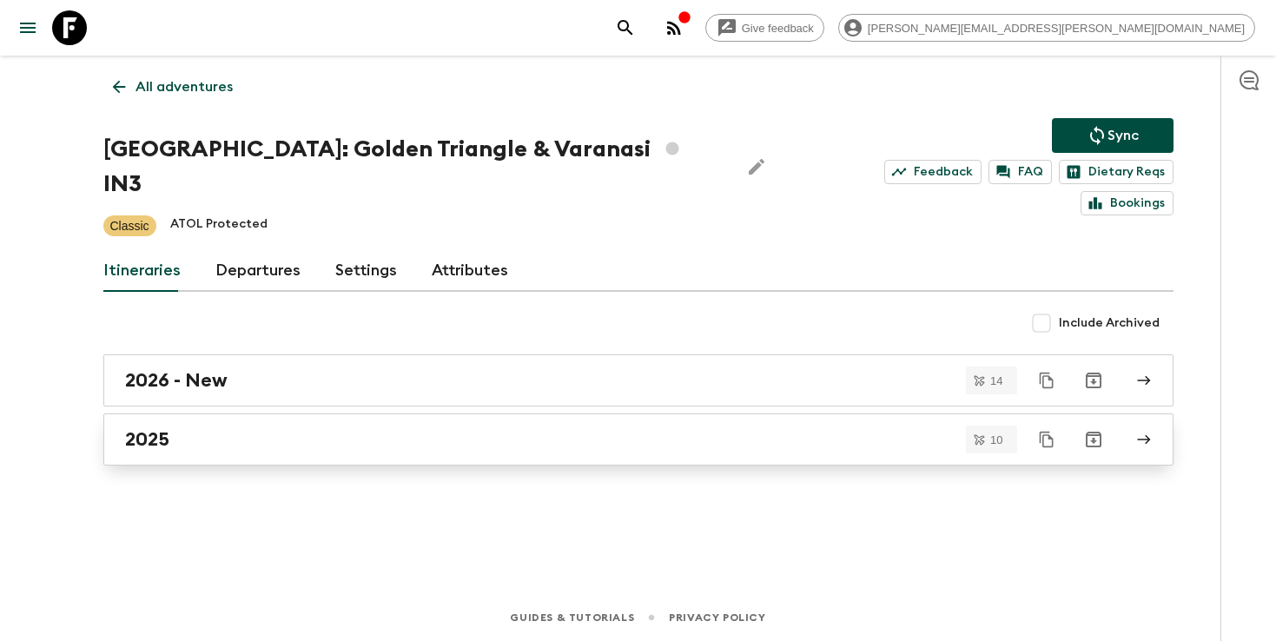
click at [490, 428] on div "2025" at bounding box center [621, 439] width 993 height 23
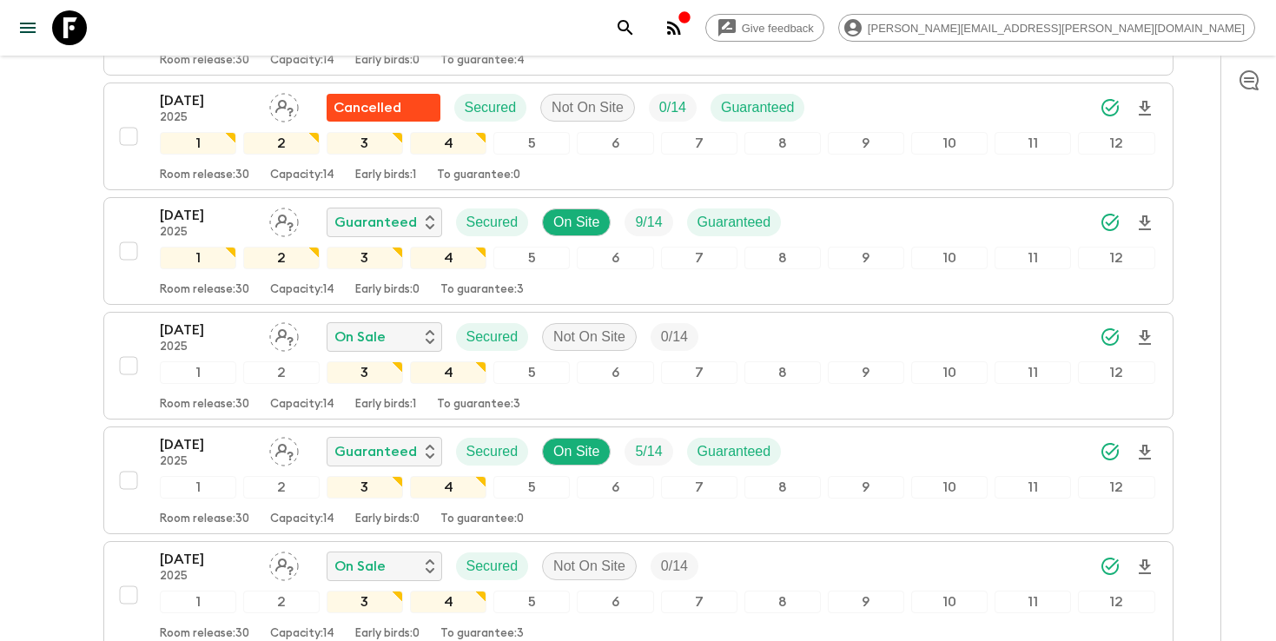
scroll to position [620, 0]
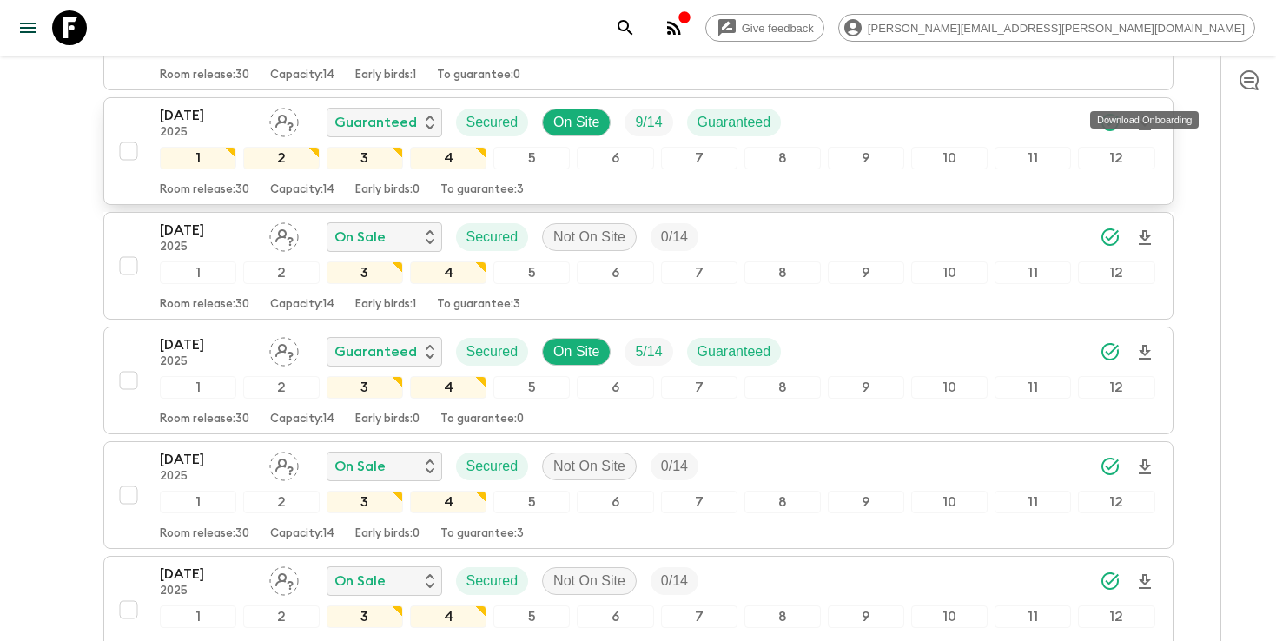
click at [1139, 113] on icon "Download Onboarding" at bounding box center [1144, 123] width 21 height 21
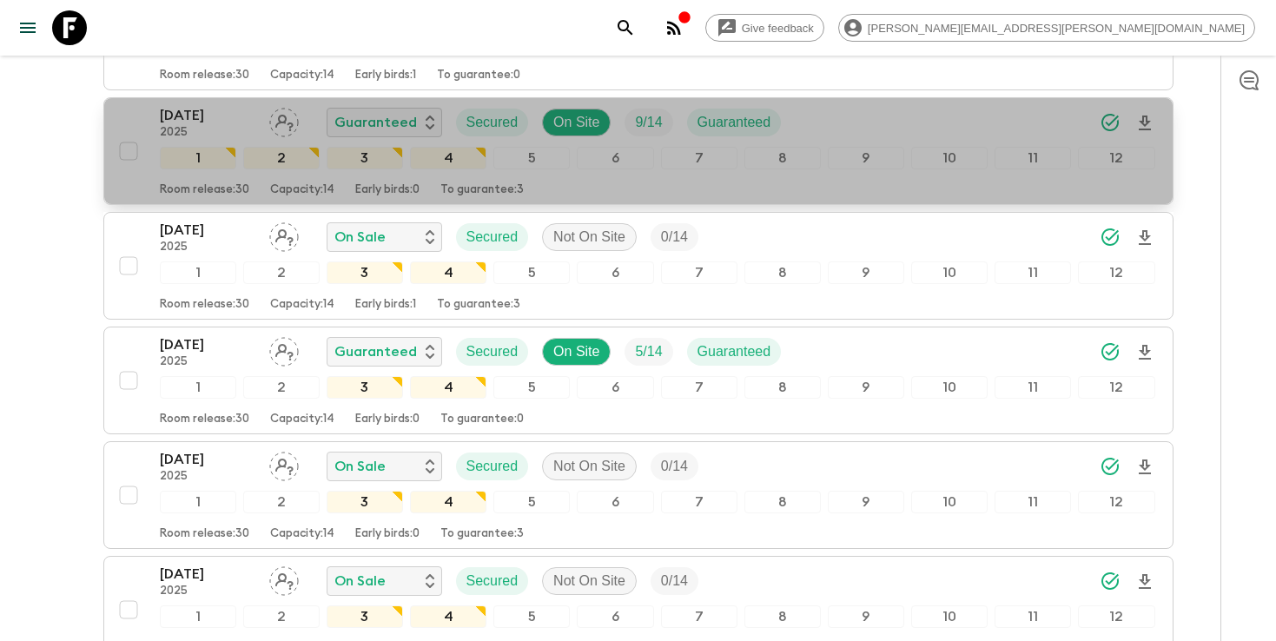
click at [872, 105] on div "[DATE] 2025 Guaranteed Secured On Site 9 / 14 Guaranteed" at bounding box center [657, 122] width 995 height 35
